Goal: Information Seeking & Learning: Find specific fact

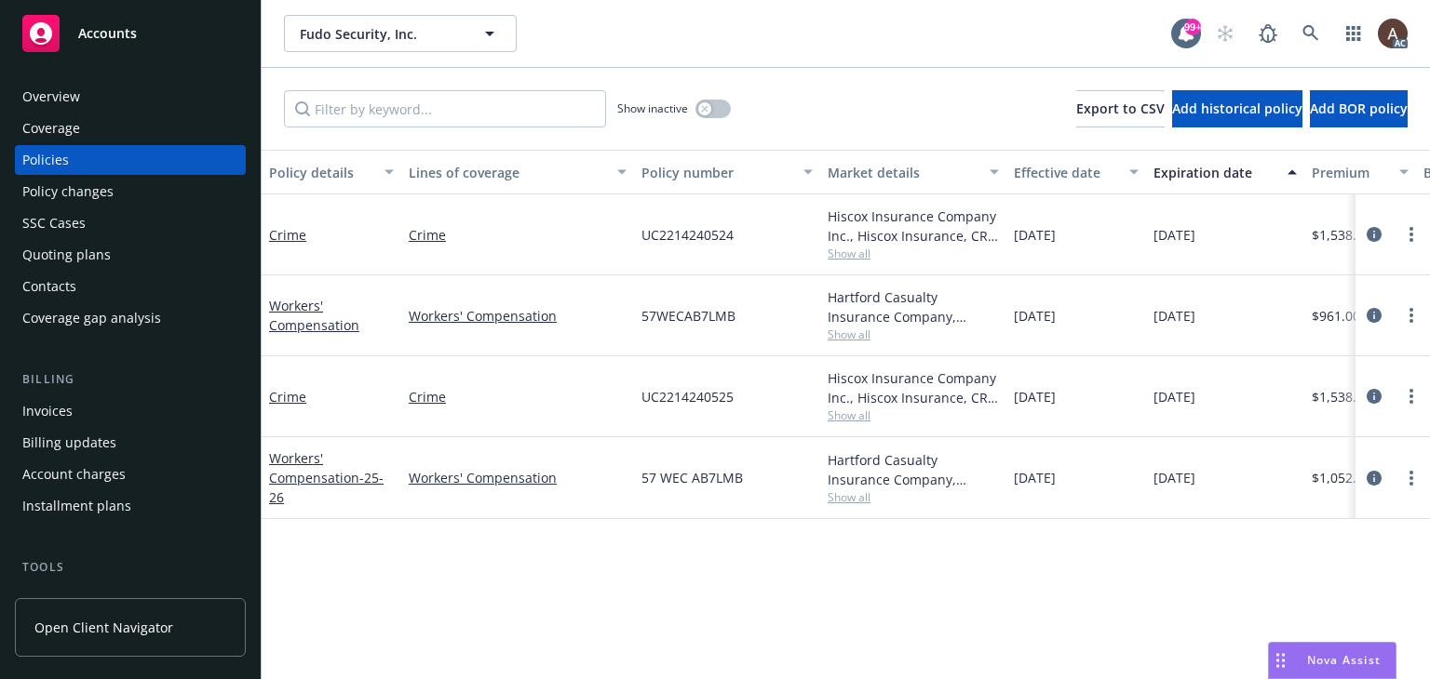
click at [119, 195] on div "Policy changes" at bounding box center [130, 192] width 216 height 30
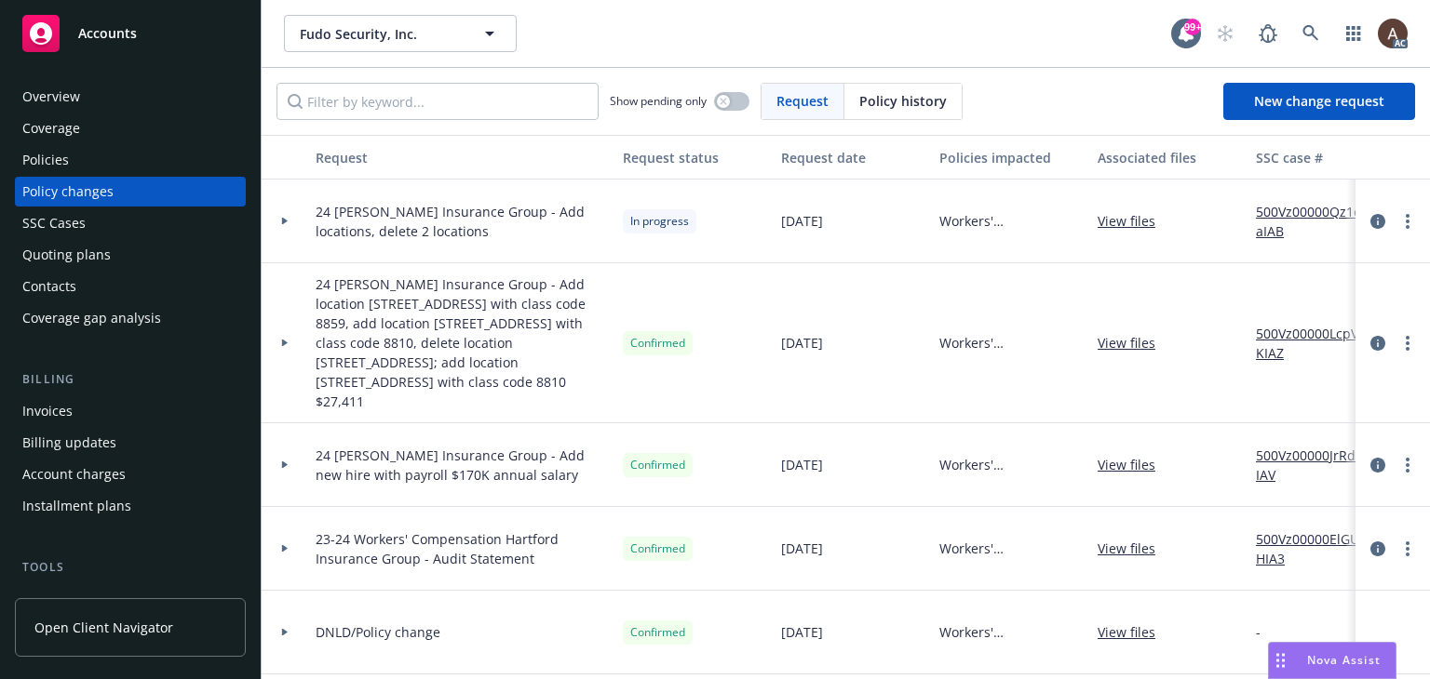
click at [285, 221] on icon at bounding box center [285, 221] width 6 height 7
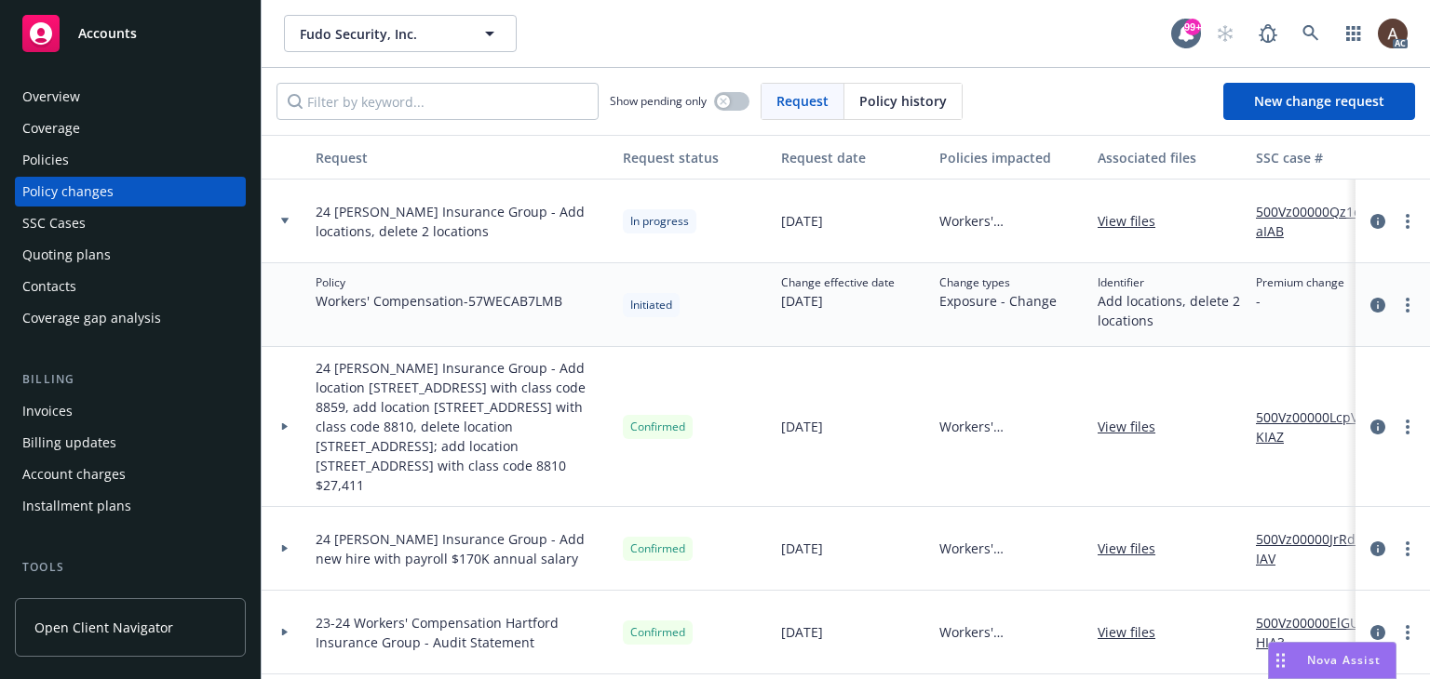
click at [285, 221] on icon at bounding box center [284, 221] width 7 height 6
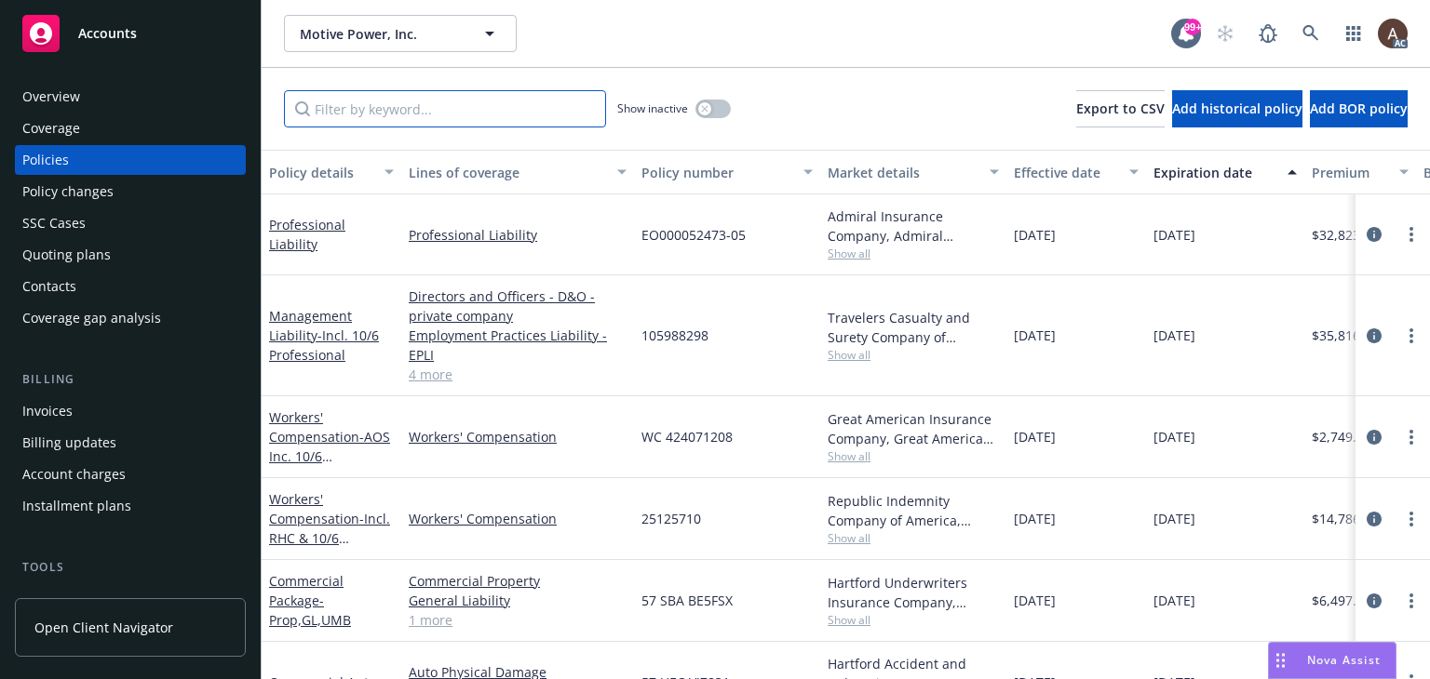
click at [432, 113] on input "Filter by keyword..." at bounding box center [445, 108] width 322 height 37
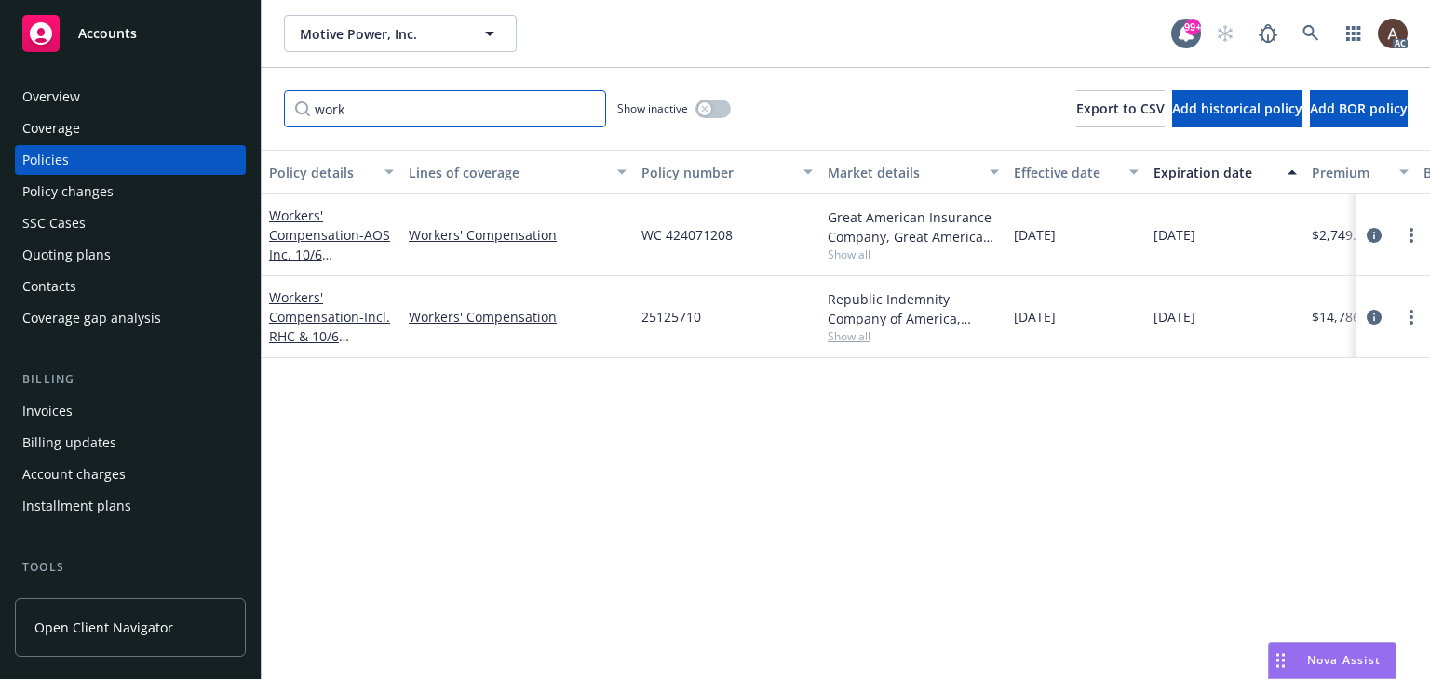
type input "work"
drag, startPoint x: 704, startPoint y: 239, endPoint x: 734, endPoint y: 239, distance: 30.7
click at [734, 239] on div "WC 424071208" at bounding box center [727, 236] width 186 height 82
click at [1367, 236] on icon "circleInformation" at bounding box center [1373, 235] width 15 height 15
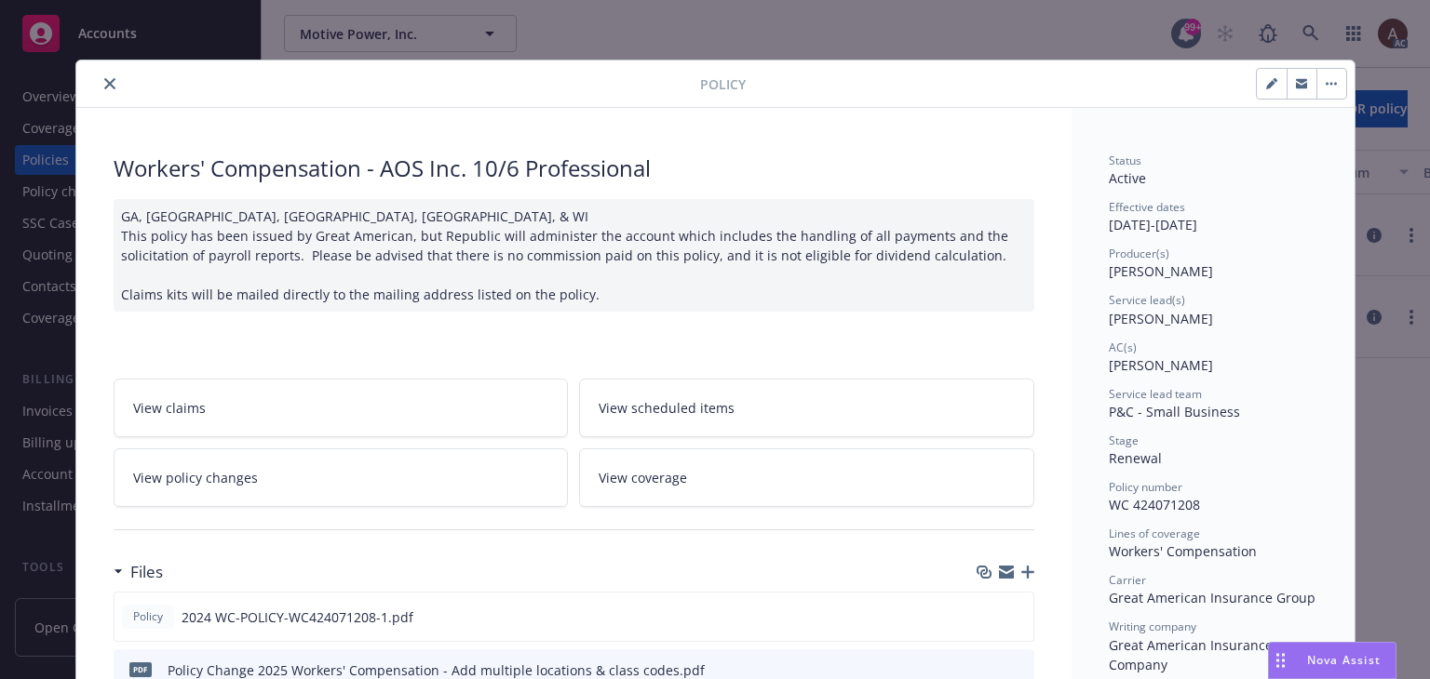
click at [104, 83] on icon "close" at bounding box center [109, 83] width 11 height 11
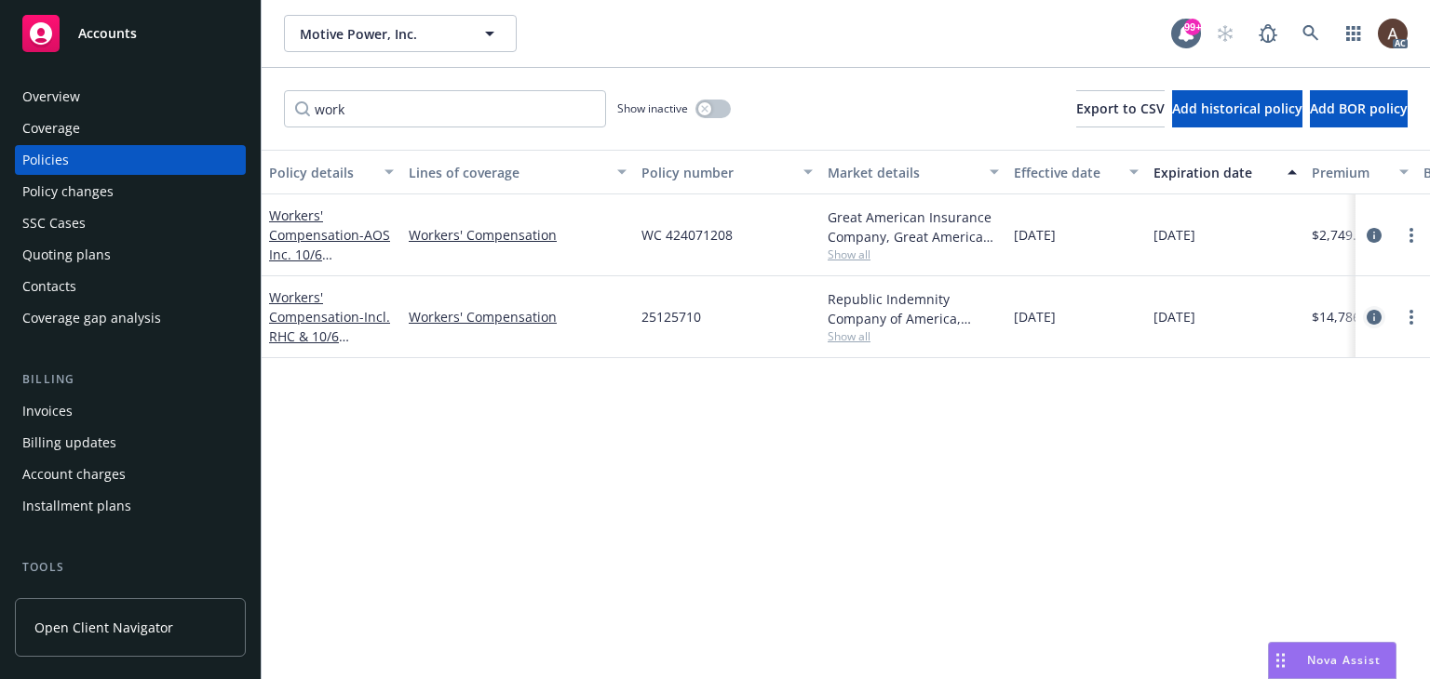
click at [1374, 314] on icon "circleInformation" at bounding box center [1373, 317] width 15 height 15
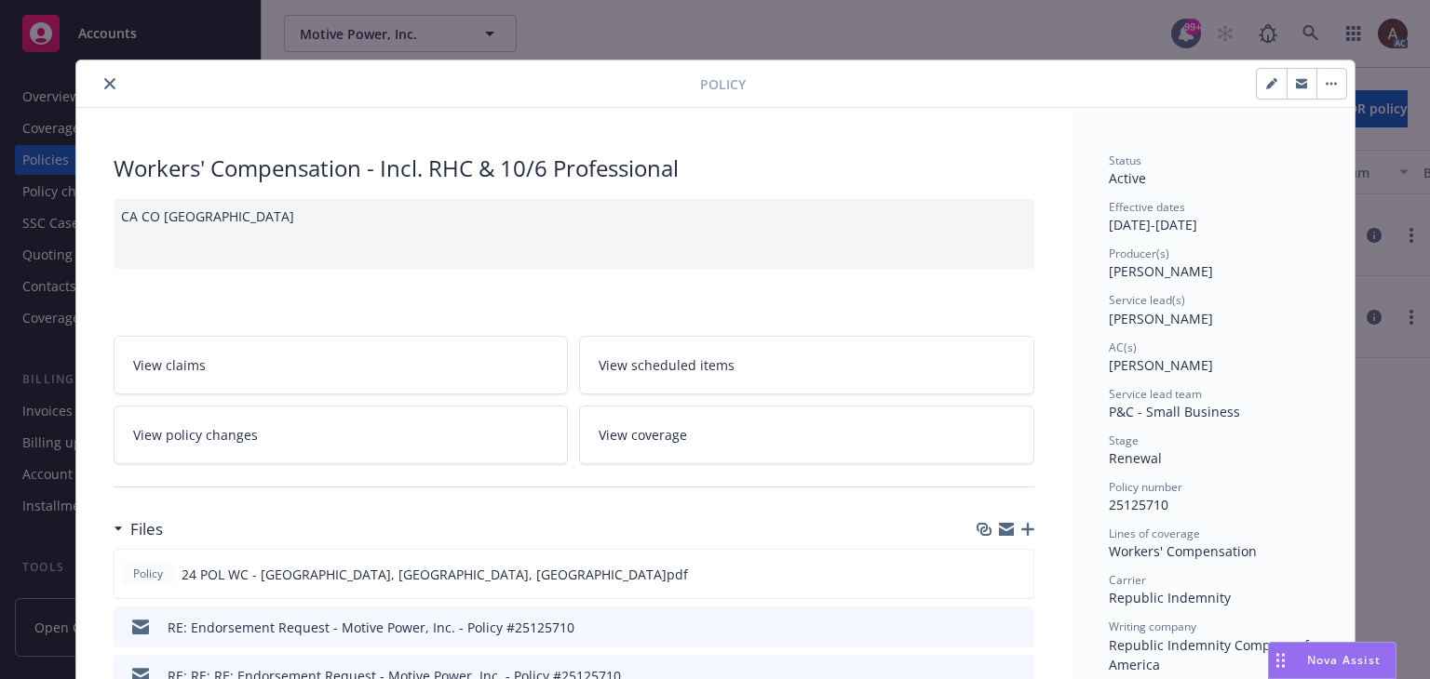
click at [104, 80] on icon "close" at bounding box center [109, 83] width 11 height 11
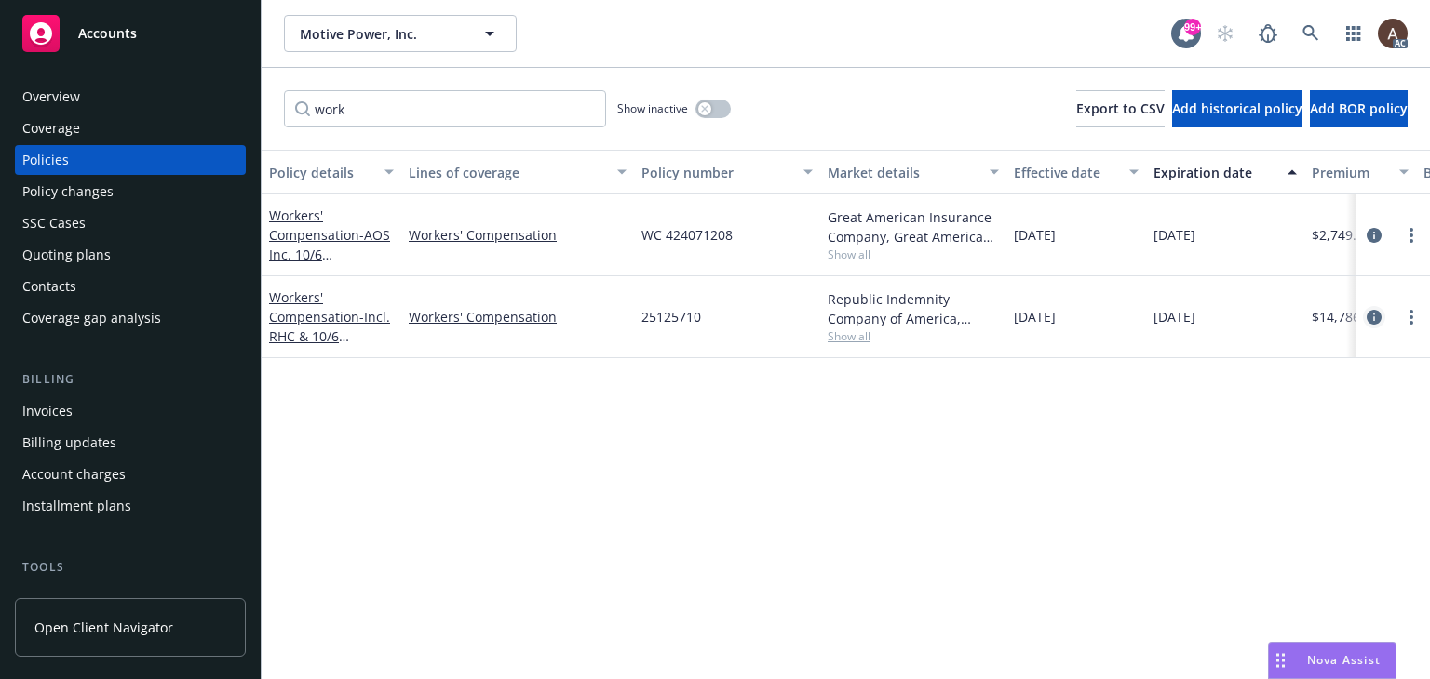
click at [1370, 315] on icon "circleInformation" at bounding box center [1373, 317] width 15 height 15
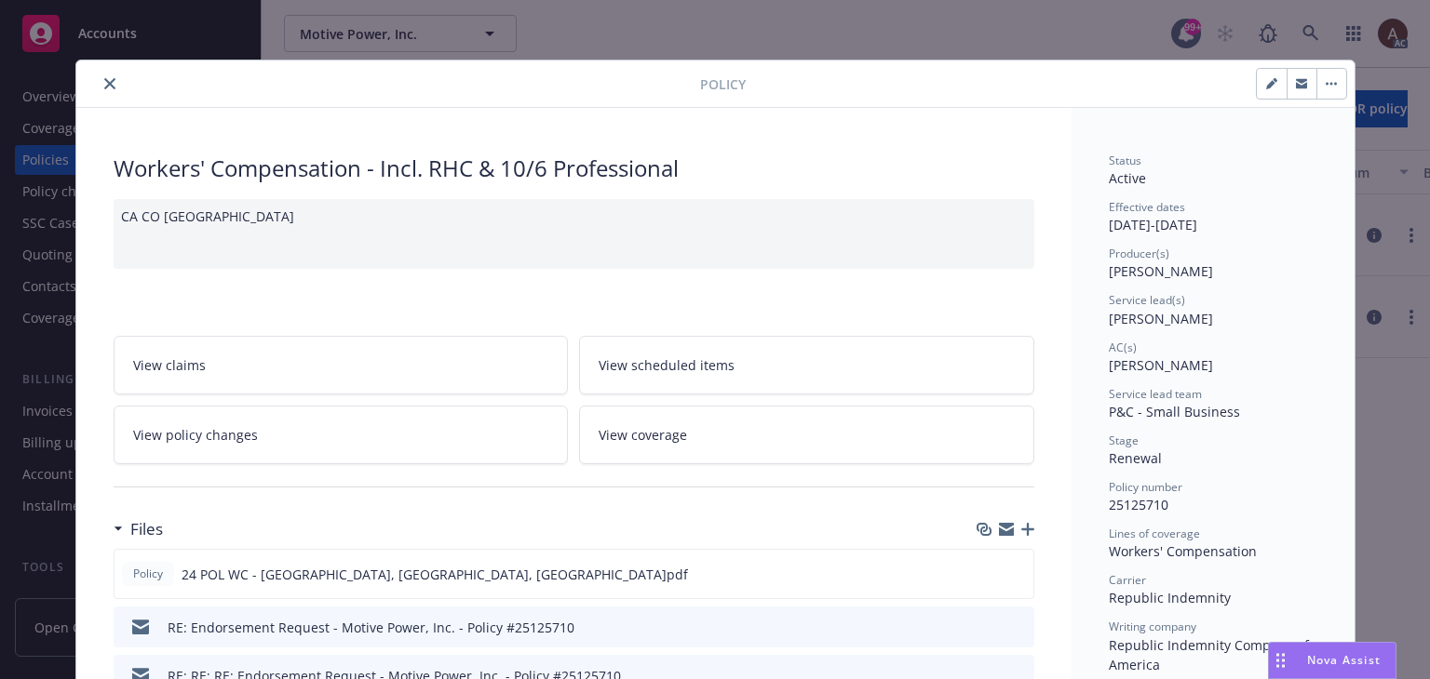
drag, startPoint x: 108, startPoint y: 83, endPoint x: 118, endPoint y: 68, distance: 18.1
click at [108, 83] on button "close" at bounding box center [110, 84] width 22 height 22
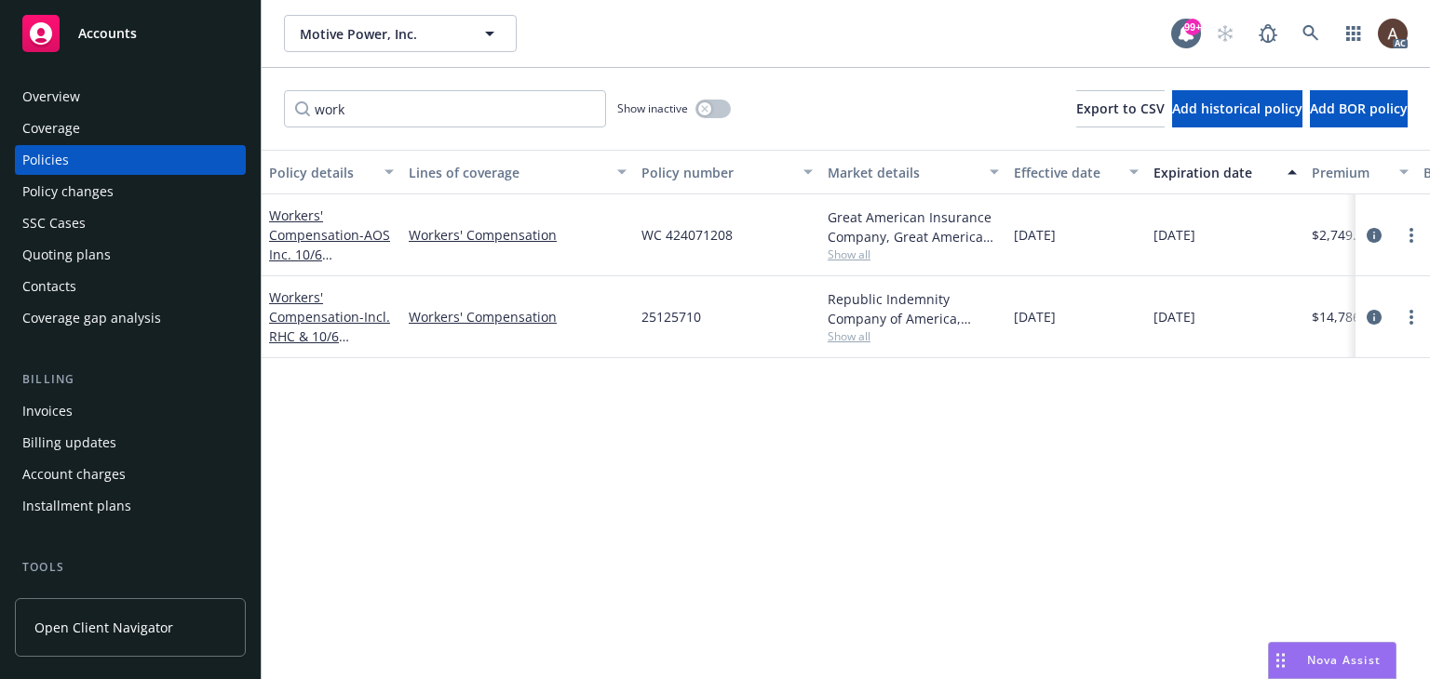
click at [648, 459] on div "Policy details Lines of coverage Policy number Market details Effective date Ex…" at bounding box center [846, 415] width 1168 height 530
click at [477, 440] on div "Policy details Lines of coverage Policy number Market details Effective date Ex…" at bounding box center [846, 415] width 1168 height 530
